Goal: Task Accomplishment & Management: Complete application form

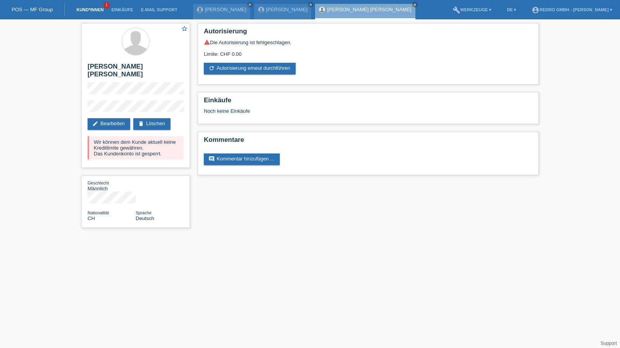
click at [83, 8] on link "Kund*innen" at bounding box center [89, 9] width 35 height 5
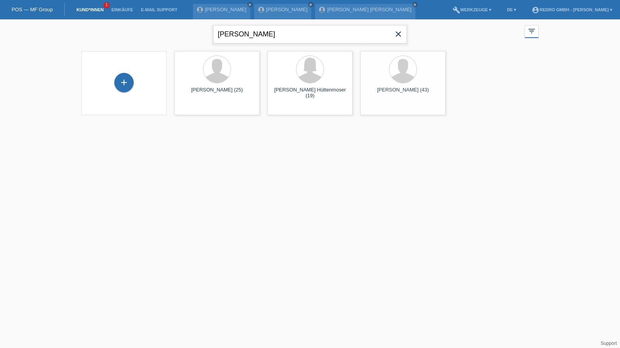
click at [247, 33] on input "[PERSON_NAME]" at bounding box center [310, 34] width 194 height 18
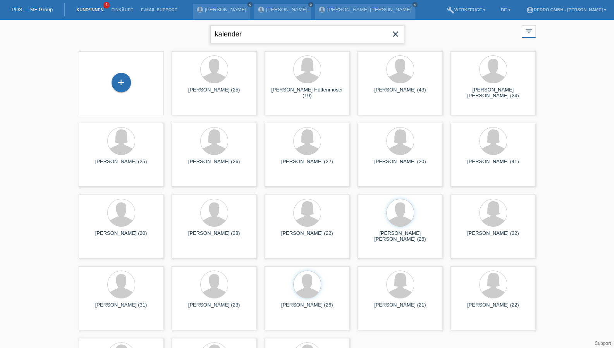
type input "kalender"
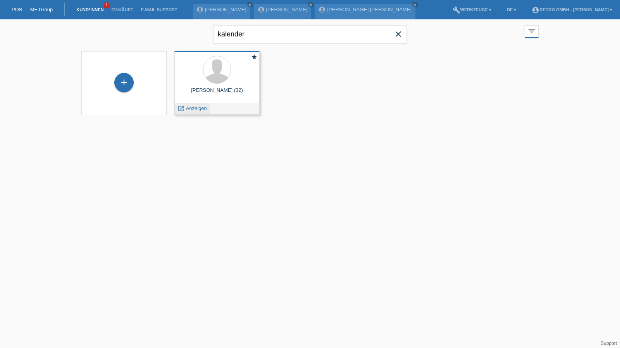
click at [200, 110] on span "Anzeigen" at bounding box center [196, 108] width 21 height 6
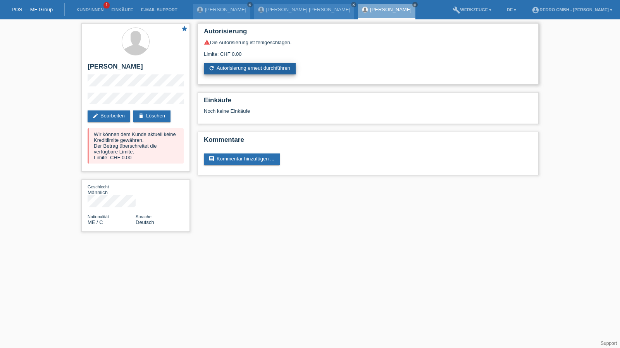
click at [230, 69] on link "refresh Autorisierung erneut durchführen" at bounding box center [250, 69] width 92 height 12
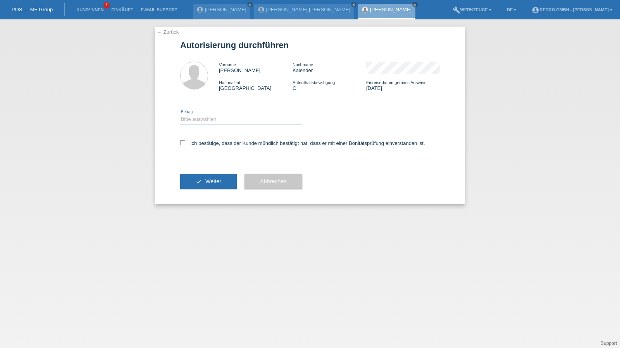
click at [222, 115] on select "Bitte auswählen CHF 1.00 - CHF 499.00 CHF 500.00 - CHF 1'999.00 CHF 2'000.00 - …" at bounding box center [241, 119] width 122 height 9
select select "1"
click at [180, 115] on select "Bitte auswählen CHF 1.00 - CHF 499.00 CHF 500.00 - CHF 1'999.00 CHF 2'000.00 - …" at bounding box center [241, 119] width 122 height 9
click at [198, 141] on label "Ich bestätige, dass der Kunde mündlich bestätigt hat, dass er mit einer Bonität…" at bounding box center [302, 143] width 245 height 6
click at [185, 141] on input "Ich bestätige, dass der Kunde mündlich bestätigt hat, dass er mit einer Bonität…" at bounding box center [182, 142] width 5 height 5
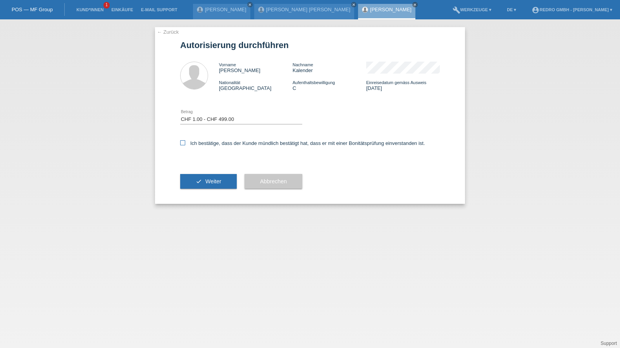
checkbox input "true"
click at [200, 166] on div "check Weiter" at bounding box center [208, 181] width 57 height 45
click at [204, 187] on button "check Weiter" at bounding box center [208, 181] width 57 height 15
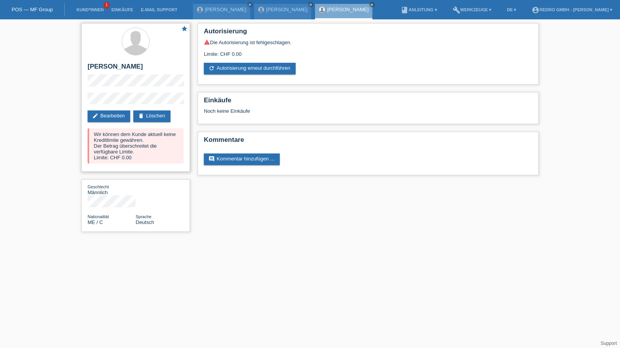
click at [112, 65] on h2 "[PERSON_NAME]" at bounding box center [136, 69] width 96 height 12
copy div "[PERSON_NAME]"
click at [75, 101] on div "star Arijan Kalender edit Bearbeiten delete Löschen Wir können dem Kunde aktuel…" at bounding box center [310, 129] width 620 height 220
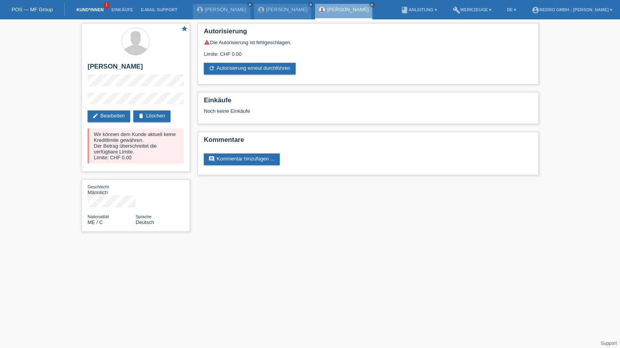
click at [104, 9] on link "Kund*innen" at bounding box center [89, 9] width 35 height 5
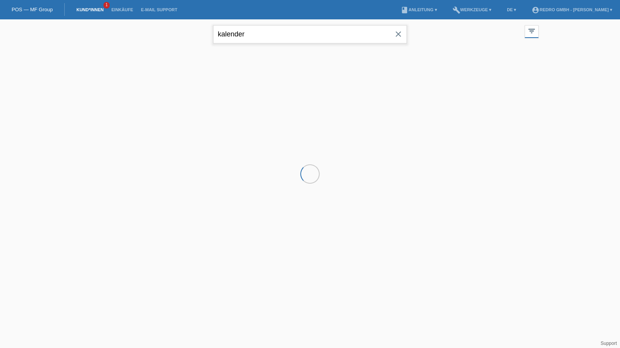
click at [287, 35] on input "kalender" at bounding box center [310, 34] width 194 height 18
drag, startPoint x: 0, startPoint y: 0, endPoint x: 287, endPoint y: 35, distance: 288.9
click at [287, 35] on input "kalender" at bounding box center [310, 34] width 194 height 18
paste input "Senol Genc"
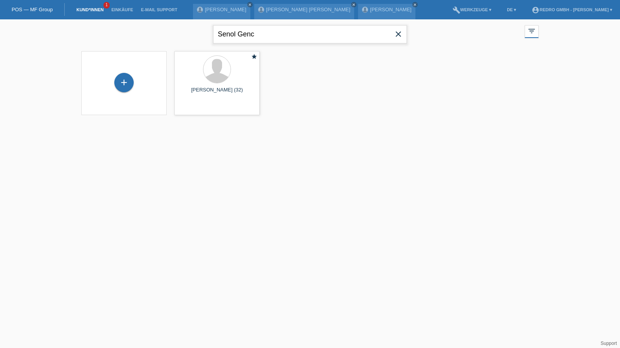
type input "Senol Genc"
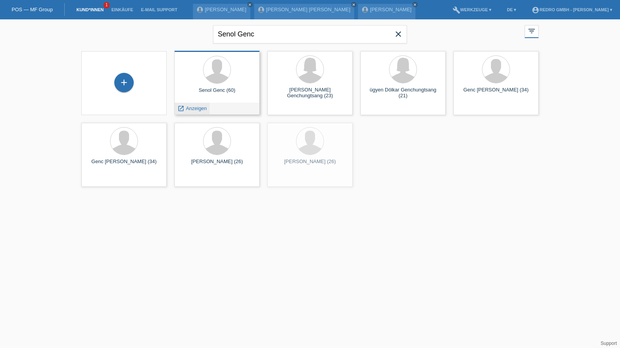
click at [193, 111] on span "Anzeigen" at bounding box center [196, 108] width 21 height 6
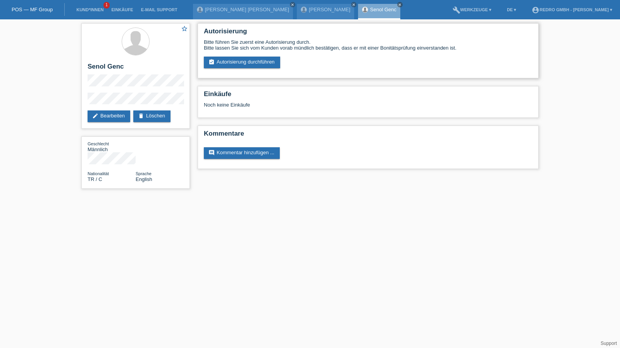
click at [241, 69] on div "Autorisierung Bitte führen Sie zuerst eine Autorisierung durch. Bitte lassen Si…" at bounding box center [368, 50] width 341 height 55
click at [241, 67] on link "assignment_turned_in Autorisierung durchführen" at bounding box center [242, 63] width 76 height 12
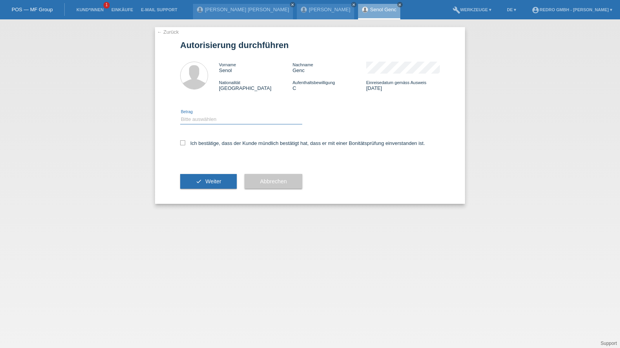
click at [203, 124] on select "Bitte auswählen CHF 1.00 - CHF 499.00 CHF 500.00 - CHF 1'999.00 CHF 2'000.00 - …" at bounding box center [241, 119] width 122 height 9
select select "1"
click at [180, 115] on select "Bitte auswählen CHF 1.00 - CHF 499.00 CHF 500.00 - CHF 1'999.00 CHF 2'000.00 - …" at bounding box center [241, 119] width 122 height 9
click at [204, 144] on label "Ich bestätige, dass der Kunde mündlich bestätigt hat, dass er mit einer Bonität…" at bounding box center [302, 143] width 245 height 6
click at [185, 144] on input "Ich bestätige, dass der Kunde mündlich bestätigt hat, dass er mit einer Bonität…" at bounding box center [182, 142] width 5 height 5
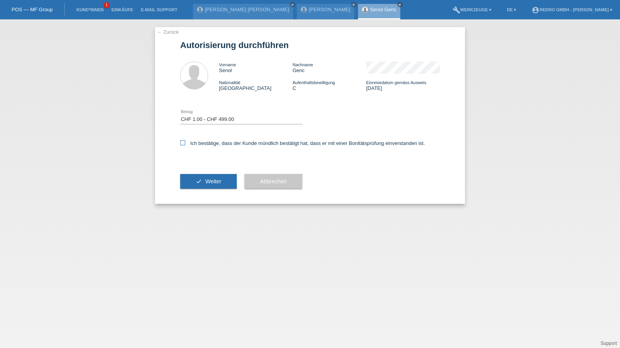
checkbox input "true"
click at [197, 179] on button "check Weiter" at bounding box center [208, 181] width 57 height 15
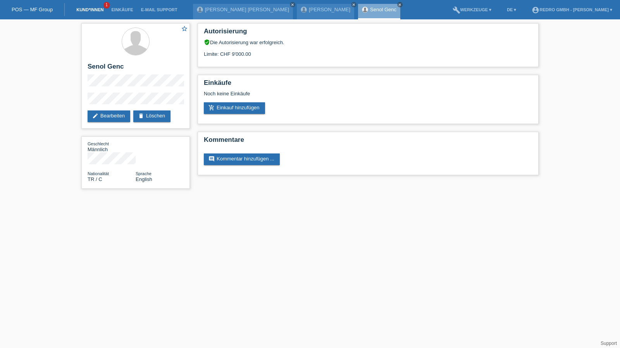
click at [90, 9] on link "Kund*innen" at bounding box center [89, 9] width 35 height 5
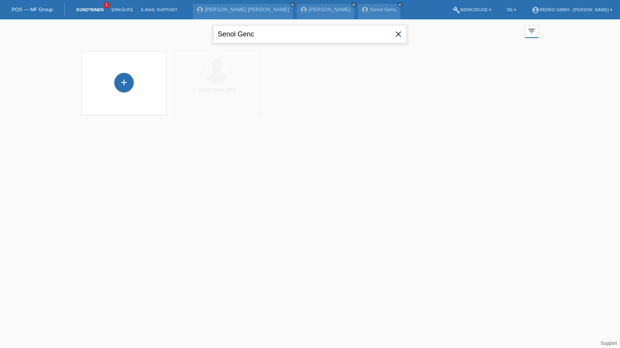
click at [258, 35] on input "Senol Genc" at bounding box center [310, 34] width 194 height 18
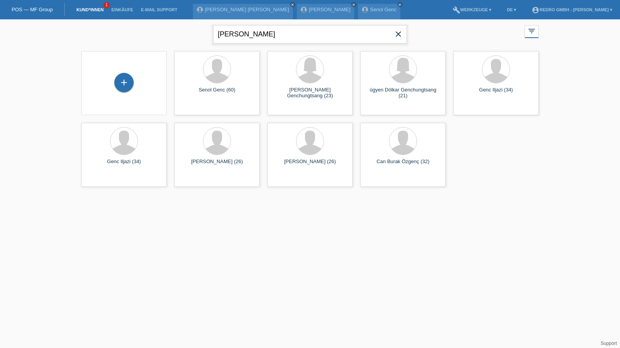
type input "ylli"
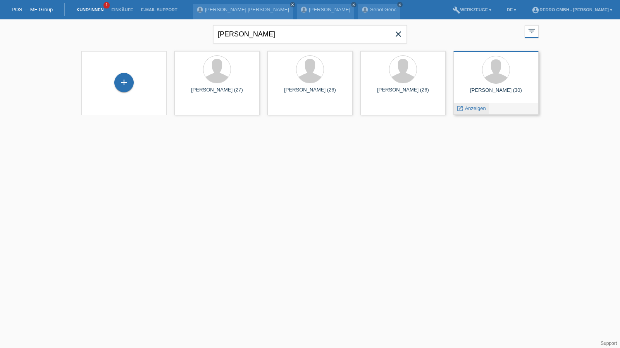
click at [474, 107] on span "Anzeigen" at bounding box center [475, 108] width 21 height 6
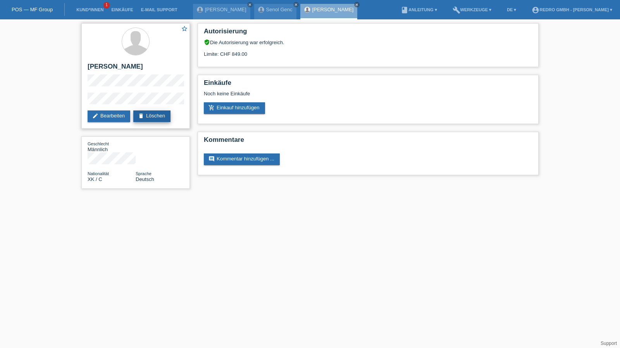
click at [162, 111] on link "delete Löschen" at bounding box center [151, 116] width 37 height 12
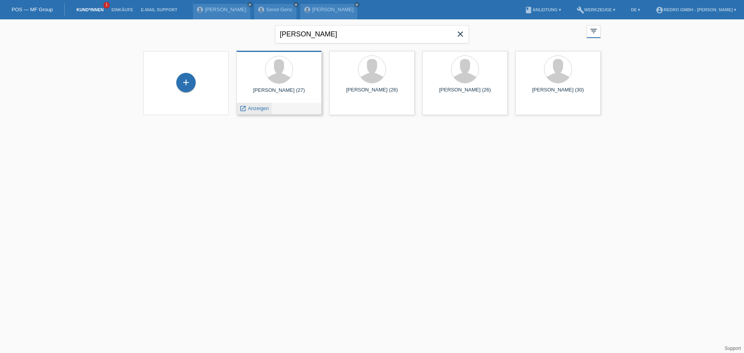
click at [257, 106] on span "Anzeigen" at bounding box center [258, 108] width 21 height 6
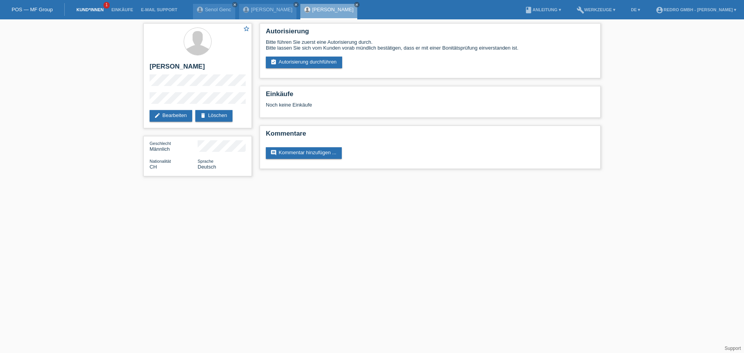
click at [83, 9] on link "Kund*innen" at bounding box center [89, 9] width 35 height 5
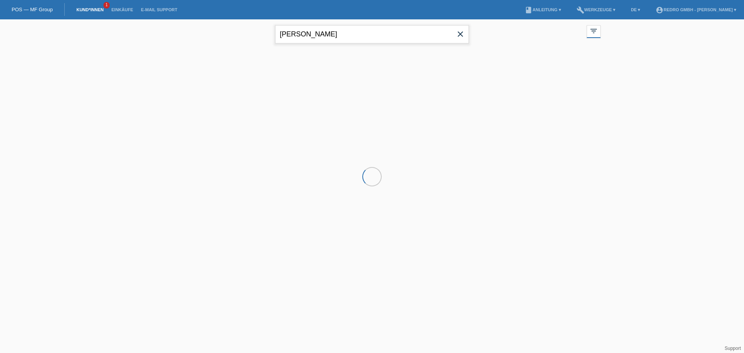
click at [319, 33] on input "[PERSON_NAME]" at bounding box center [372, 34] width 194 height 18
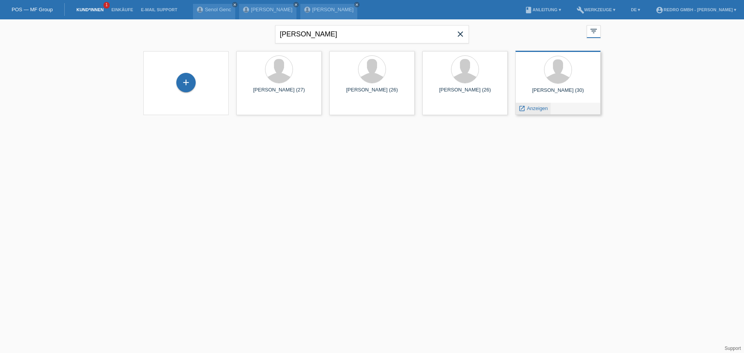
click at [537, 106] on span "Anzeigen" at bounding box center [537, 108] width 21 height 6
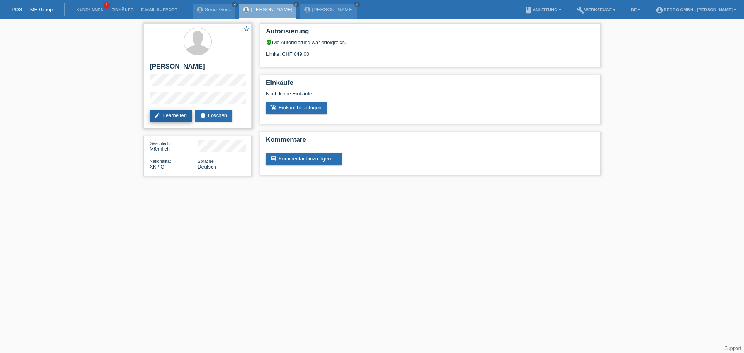
click at [177, 113] on link "edit Bearbeiten" at bounding box center [171, 116] width 43 height 12
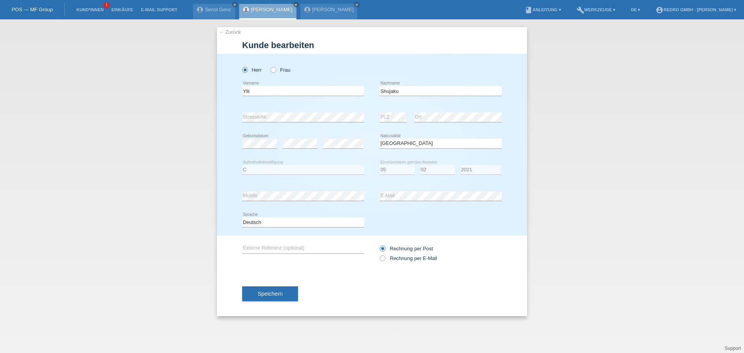
select select "XK"
select select "C"
select select "05"
select select "02"
select select "2021"
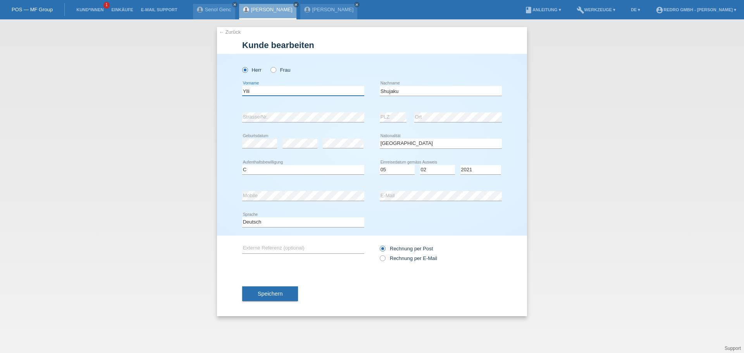
click at [267, 90] on input "Ylli" at bounding box center [303, 91] width 122 height 10
click at [426, 95] on input "Shujaku" at bounding box center [441, 91] width 122 height 10
click at [426, 96] on icon at bounding box center [441, 96] width 122 height 0
click at [426, 95] on div "Shujaku error Nachname" at bounding box center [441, 91] width 122 height 10
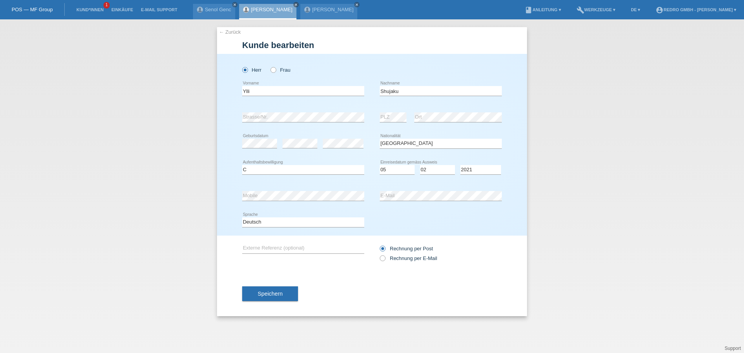
click at [297, 111] on div "error Strasse/Nr." at bounding box center [303, 117] width 122 height 26
drag, startPoint x: 605, startPoint y: 173, endPoint x: 580, endPoint y: 172, distance: 24.8
click at [605, 173] on div "← Zurück Kunde bearbeiten Herr Frau Ylli error Vorname Shujaku" at bounding box center [372, 186] width 744 height 334
click at [275, 296] on span "Speichern" at bounding box center [270, 294] width 25 height 6
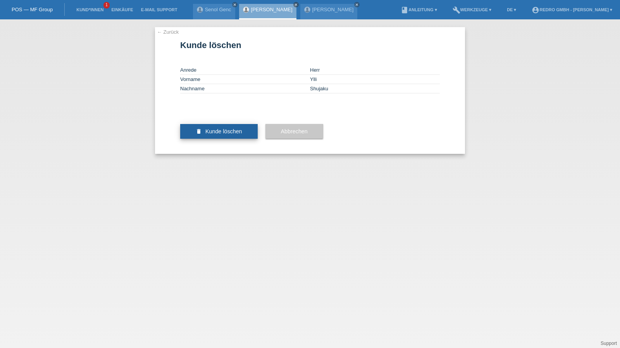
click at [219, 134] on span "Kunde löschen" at bounding box center [223, 131] width 37 height 6
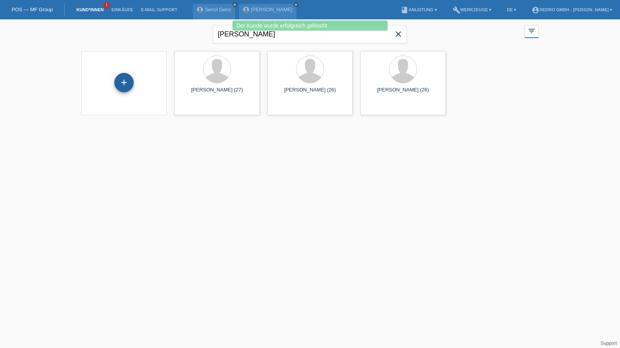
click at [126, 85] on div "+" at bounding box center [123, 82] width 19 height 19
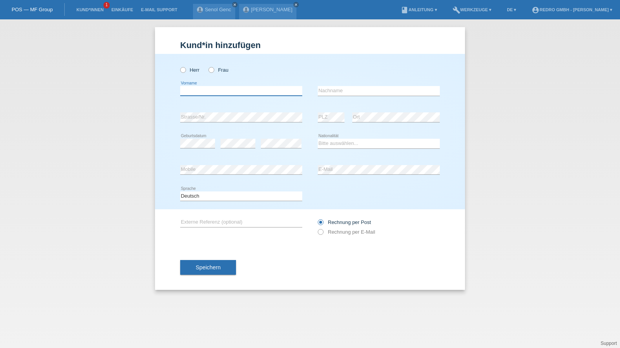
click at [206, 95] on input "text" at bounding box center [241, 91] width 122 height 10
paste input "Ylli"
type input "Ylli"
click at [188, 73] on div "Herr Frau" at bounding box center [241, 70] width 122 height 16
click at [188, 71] on label "Herr" at bounding box center [189, 70] width 19 height 6
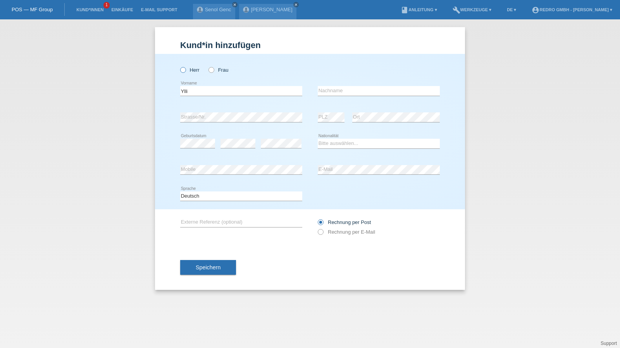
click at [185, 71] on input "Herr" at bounding box center [182, 69] width 5 height 5
radio input "true"
click at [346, 89] on input "text" at bounding box center [379, 91] width 122 height 10
paste input "Shujaku"
type input "Shujaku"
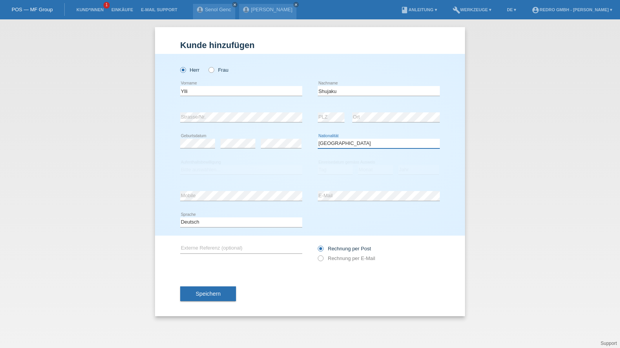
select select "XK"
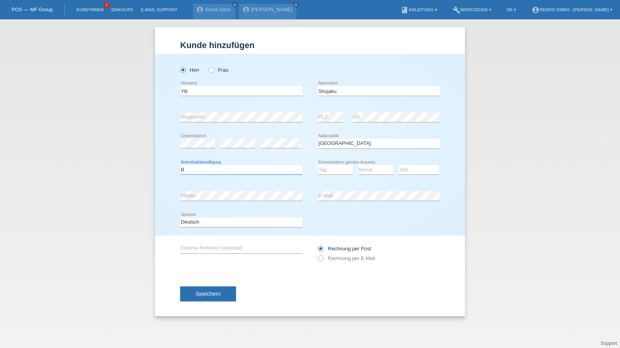
select select "C"
select select "05"
select select "02"
select select "2021"
click at [486, 121] on div "Kund*in hinzufügen Kunde hinzufügen Kundin hinzufügen Herr Frau Ylli error Vorn…" at bounding box center [310, 183] width 620 height 329
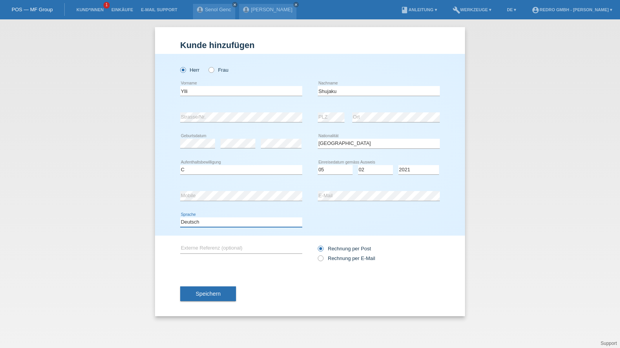
click at [209, 222] on select "Deutsch Français Italiano English" at bounding box center [241, 221] width 122 height 9
select select "en"
click at [180, 217] on select "Deutsch Français Italiano English" at bounding box center [241, 221] width 122 height 9
click at [198, 291] on span "Speichern" at bounding box center [208, 294] width 25 height 6
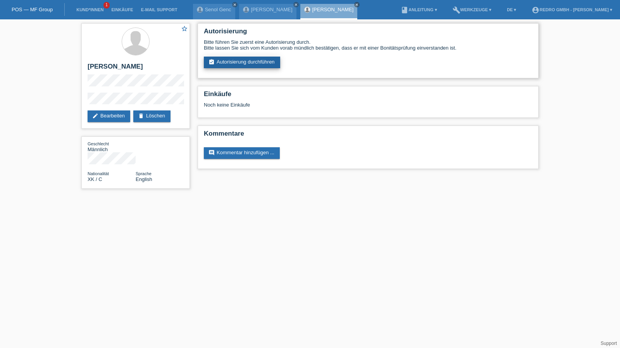
click at [277, 64] on link "assignment_turned_in Autorisierung durchführen" at bounding box center [242, 63] width 76 height 12
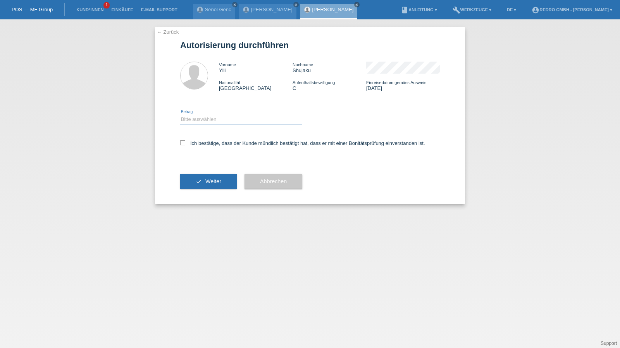
click at [224, 115] on select "Bitte auswählen CHF 1.00 - CHF 499.00 CHF 500.00 - CHF 1'999.00 CHF 2'000.00 - …" at bounding box center [241, 119] width 122 height 9
select select "1"
click at [180, 115] on select "Bitte auswählen CHF 1.00 - CHF 499.00 CHF 500.00 - CHF 1'999.00 CHF 2'000.00 - …" at bounding box center [241, 119] width 122 height 9
click at [207, 146] on label "Ich bestätige, dass der Kunde mündlich bestätigt hat, dass er mit einer Bonität…" at bounding box center [302, 143] width 245 height 6
click at [185, 145] on input "Ich bestätige, dass der Kunde mündlich bestätigt hat, dass er mit einer Bonität…" at bounding box center [182, 142] width 5 height 5
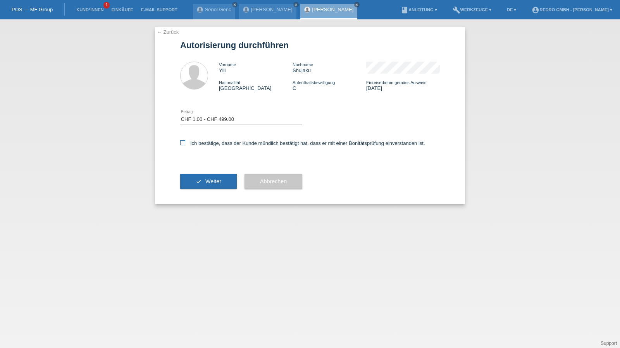
checkbox input "true"
click at [201, 189] on div "check Weiter" at bounding box center [208, 181] width 57 height 45
click at [205, 184] on button "check Weiter" at bounding box center [208, 181] width 57 height 15
